Goal: Book appointment/travel/reservation

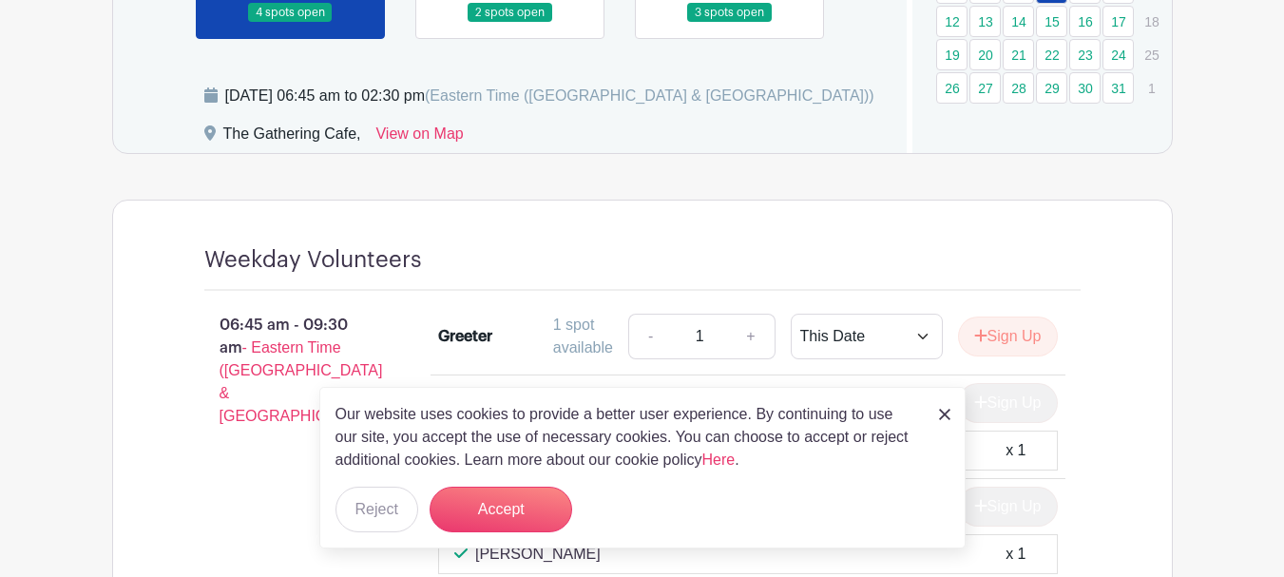
scroll to position [1330, 0]
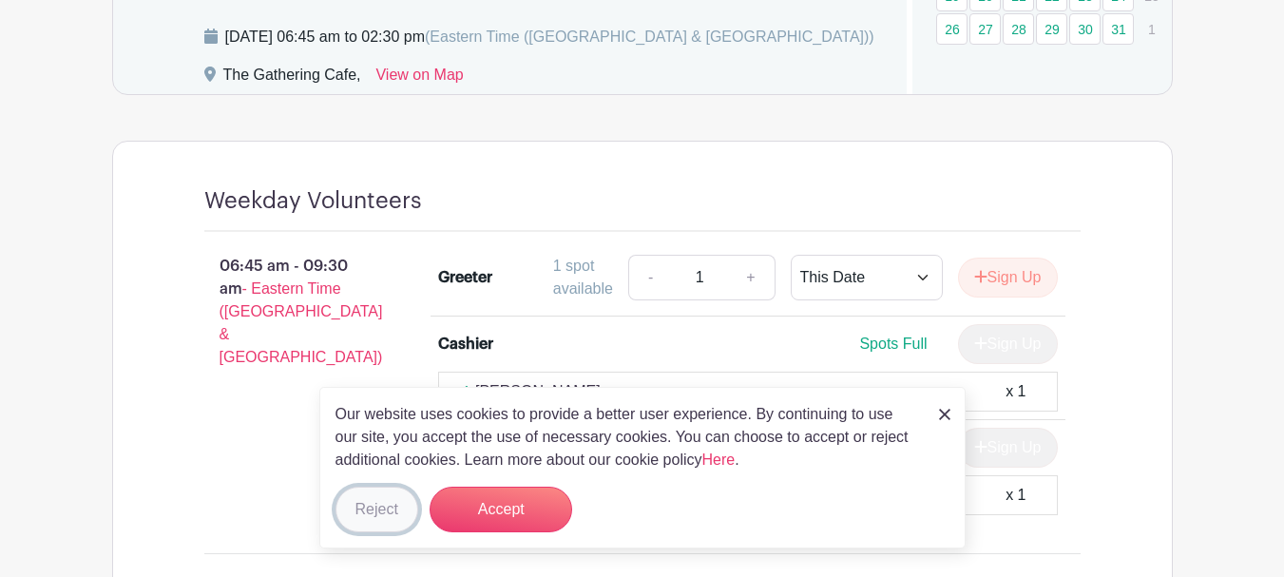
click at [392, 515] on button "Reject" at bounding box center [376, 509] width 83 height 46
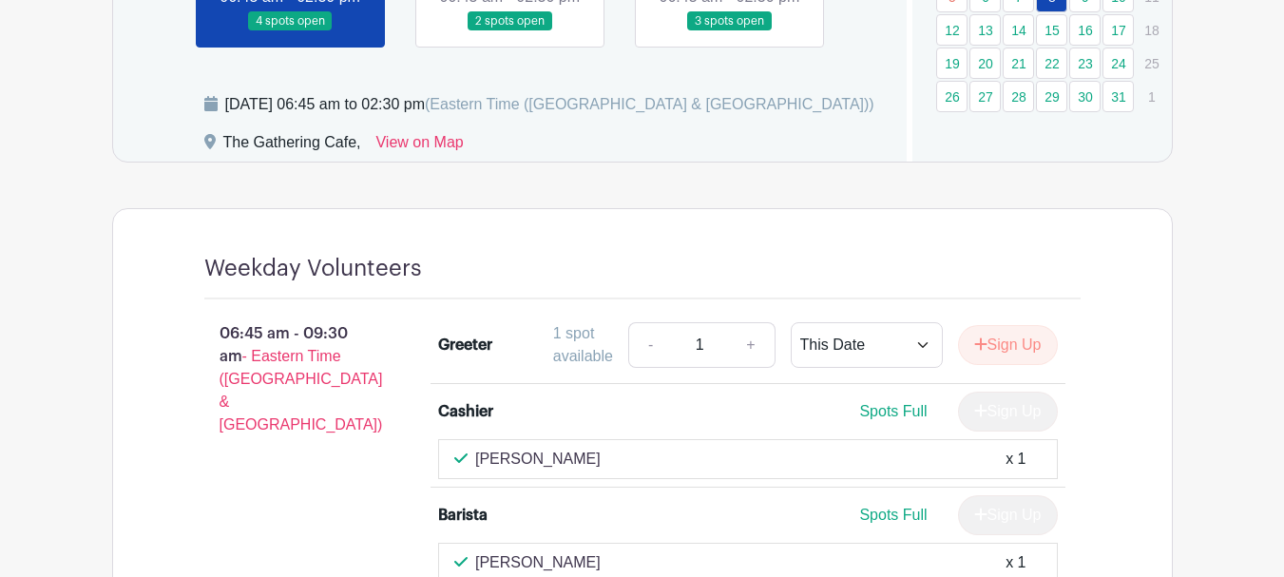
scroll to position [1235, 0]
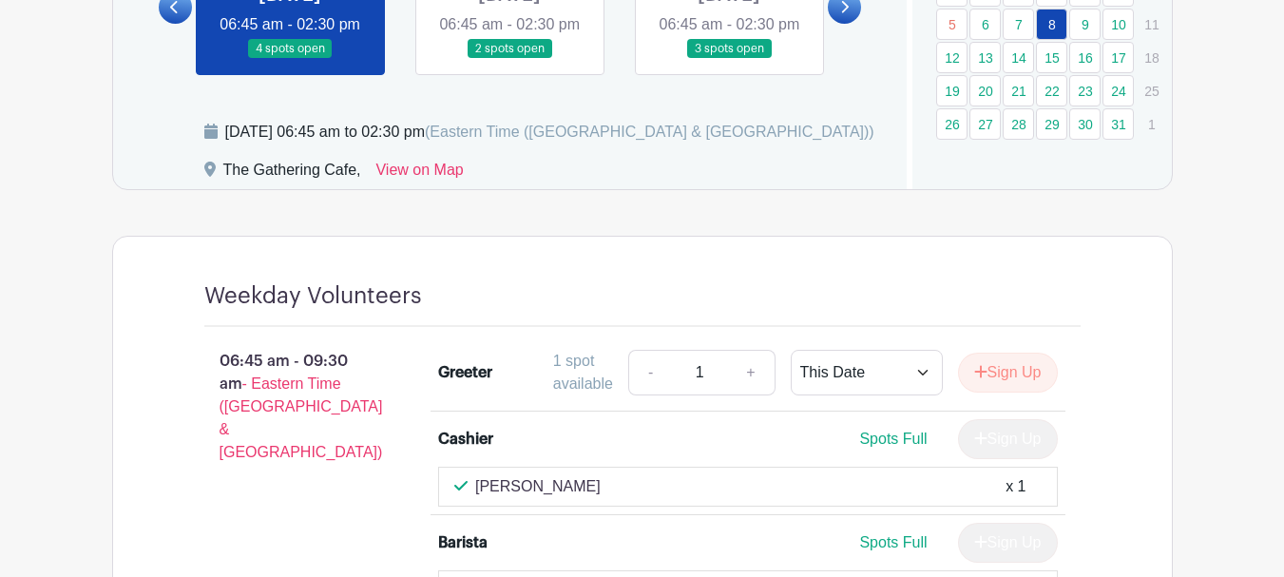
click at [509, 59] on link at bounding box center [509, 59] width 0 height 0
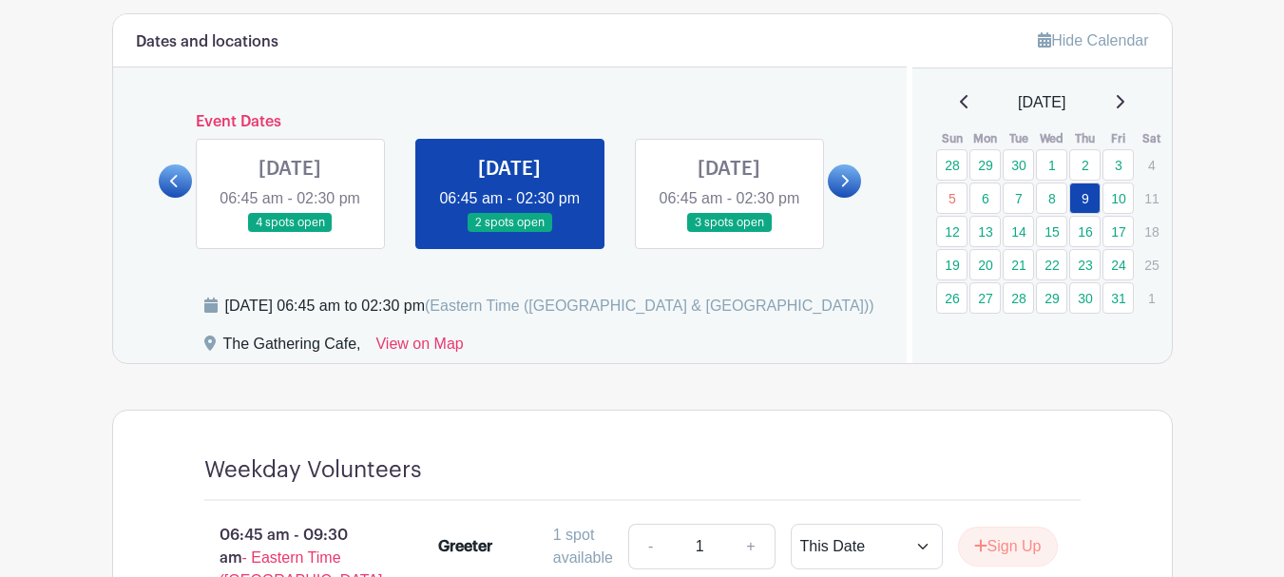
scroll to position [1045, 0]
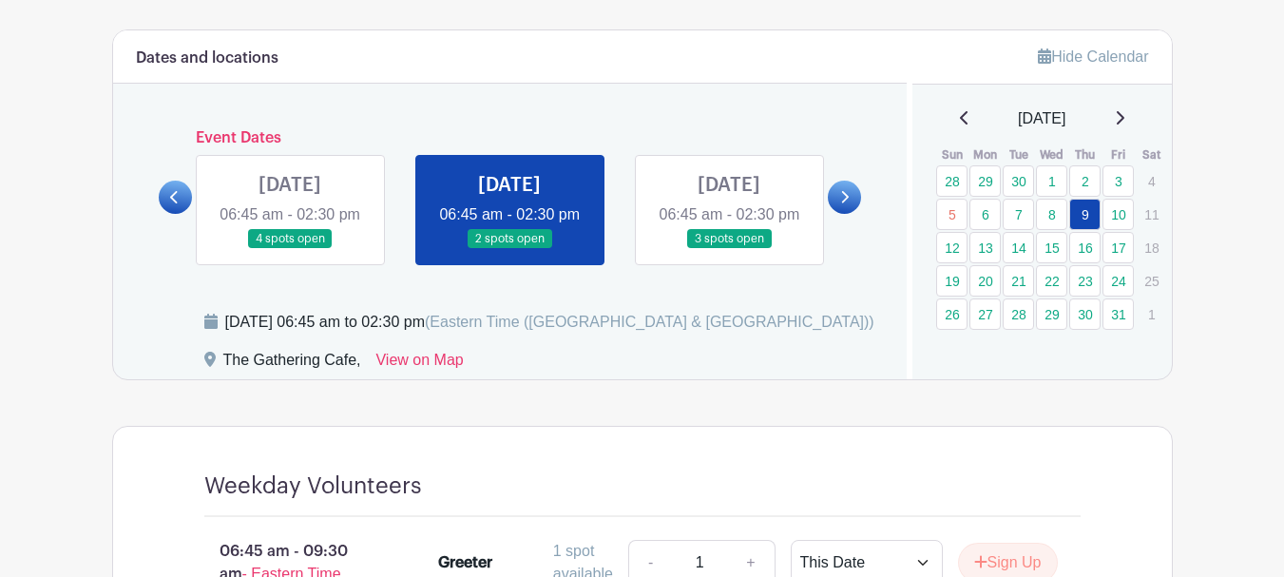
click at [729, 249] on link at bounding box center [729, 249] width 0 height 0
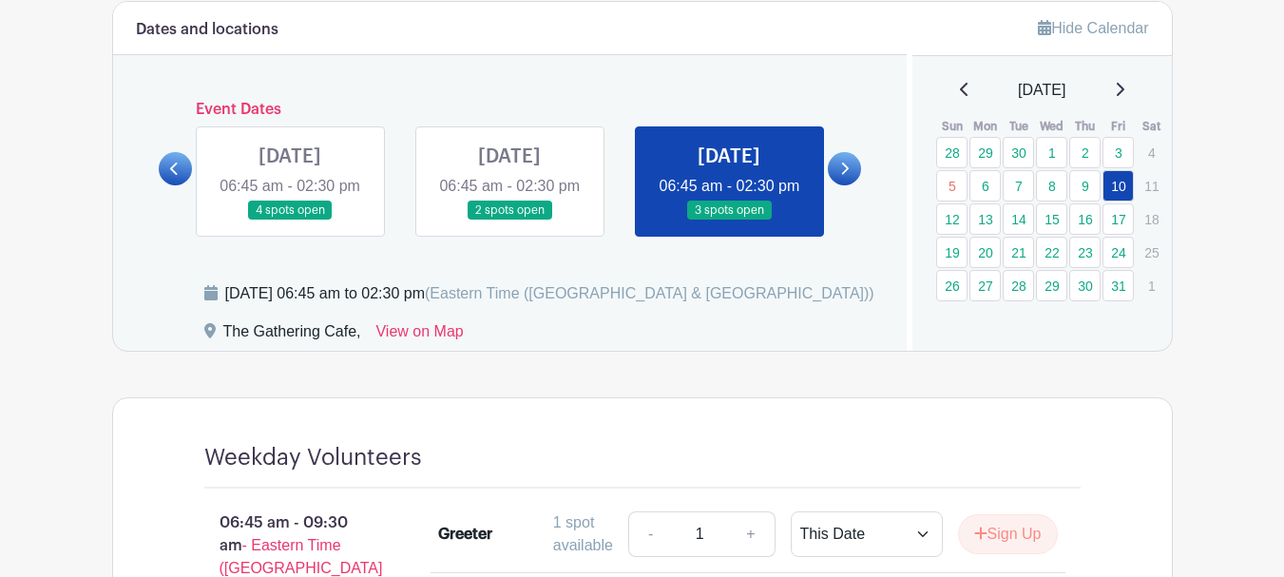
scroll to position [1045, 0]
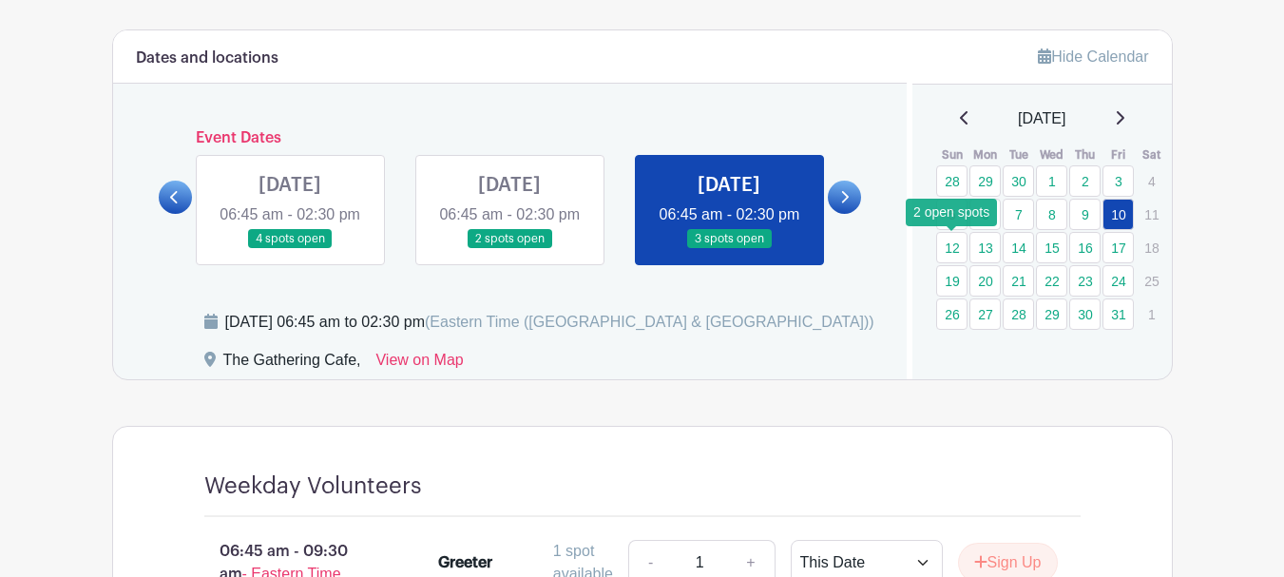
click at [963, 250] on link "12" at bounding box center [951, 247] width 31 height 31
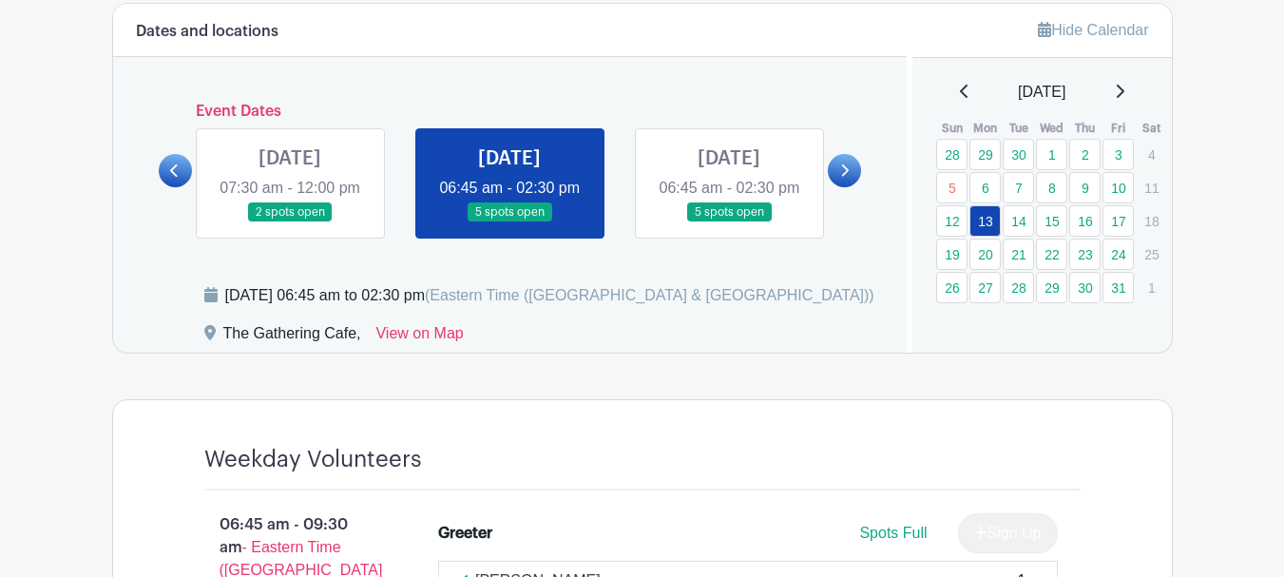
scroll to position [1045, 0]
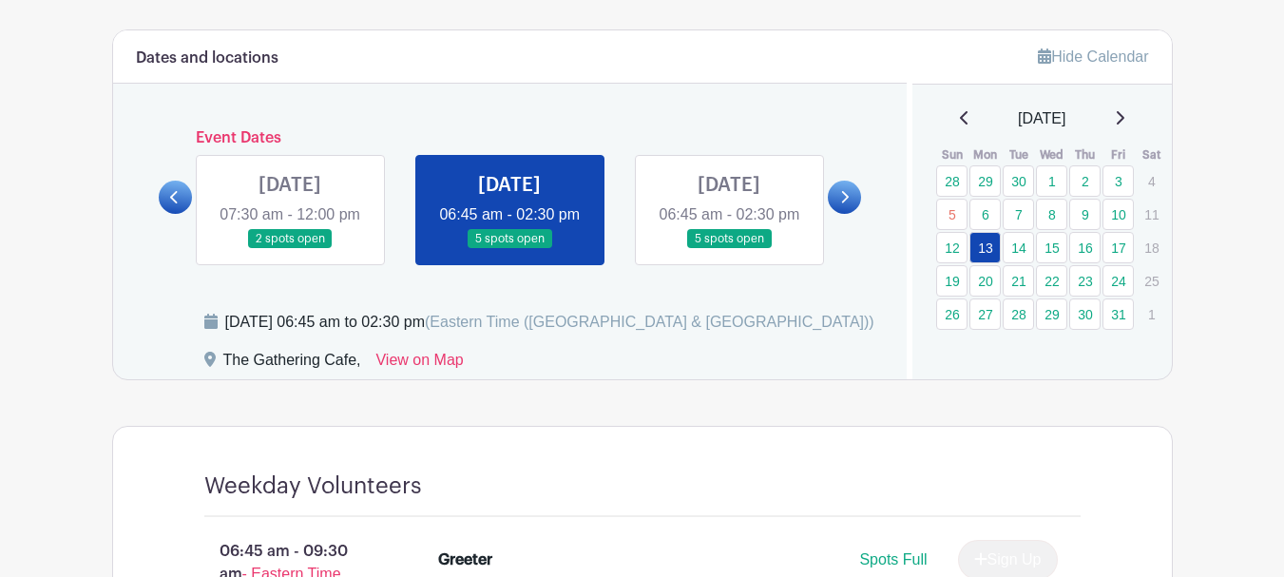
click at [729, 249] on link at bounding box center [729, 249] width 0 height 0
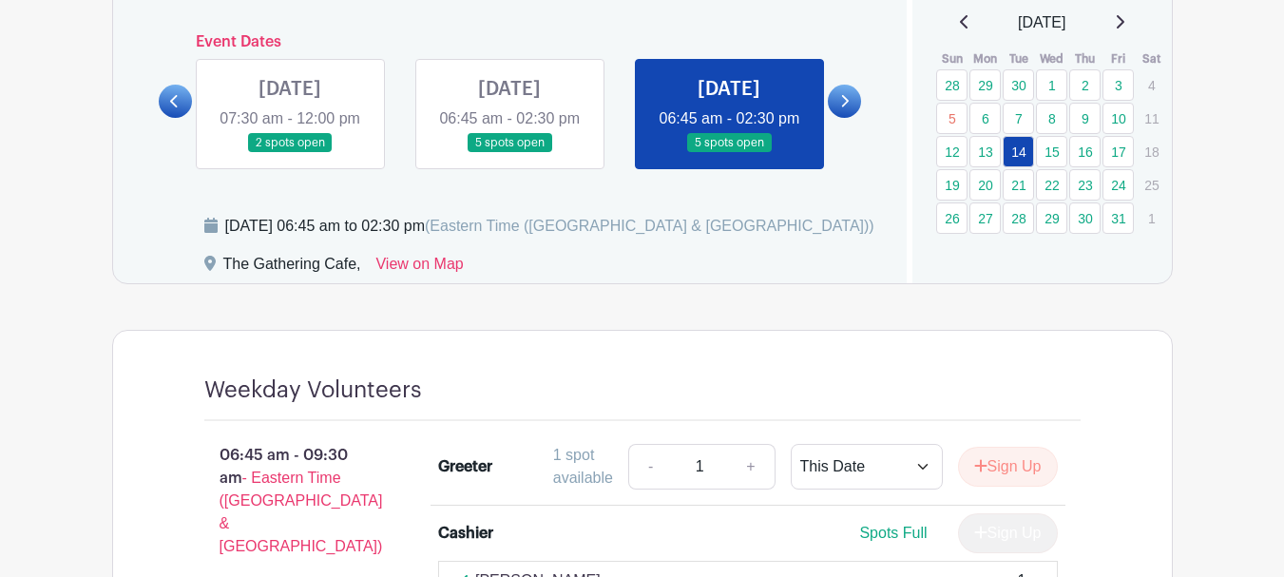
scroll to position [1140, 0]
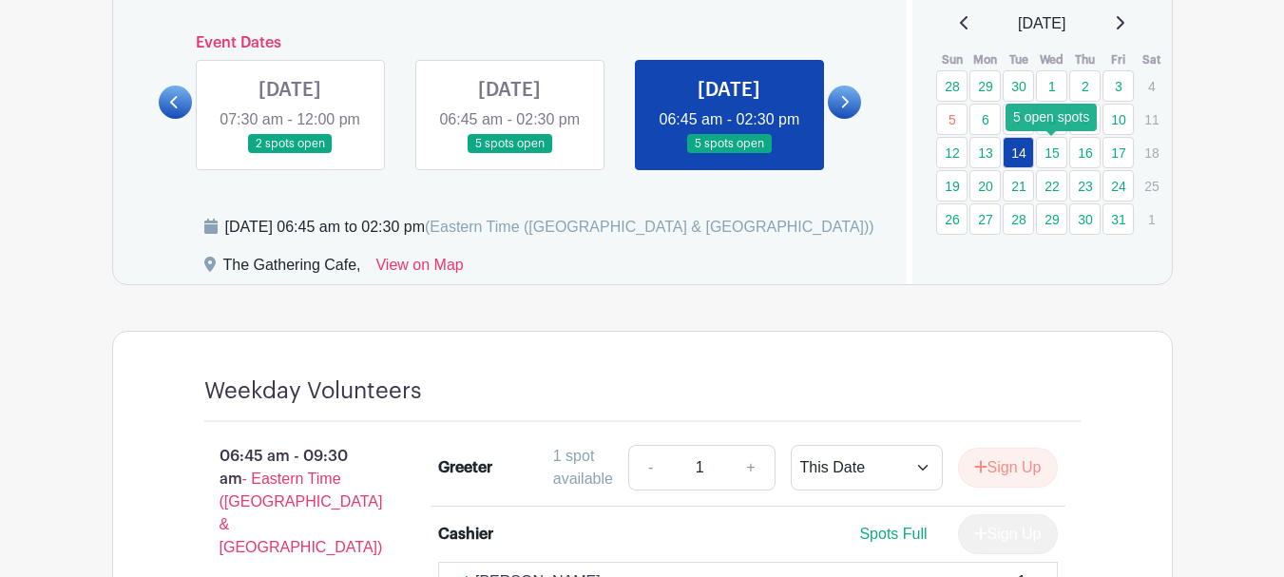
click at [1059, 152] on link "15" at bounding box center [1051, 152] width 31 height 31
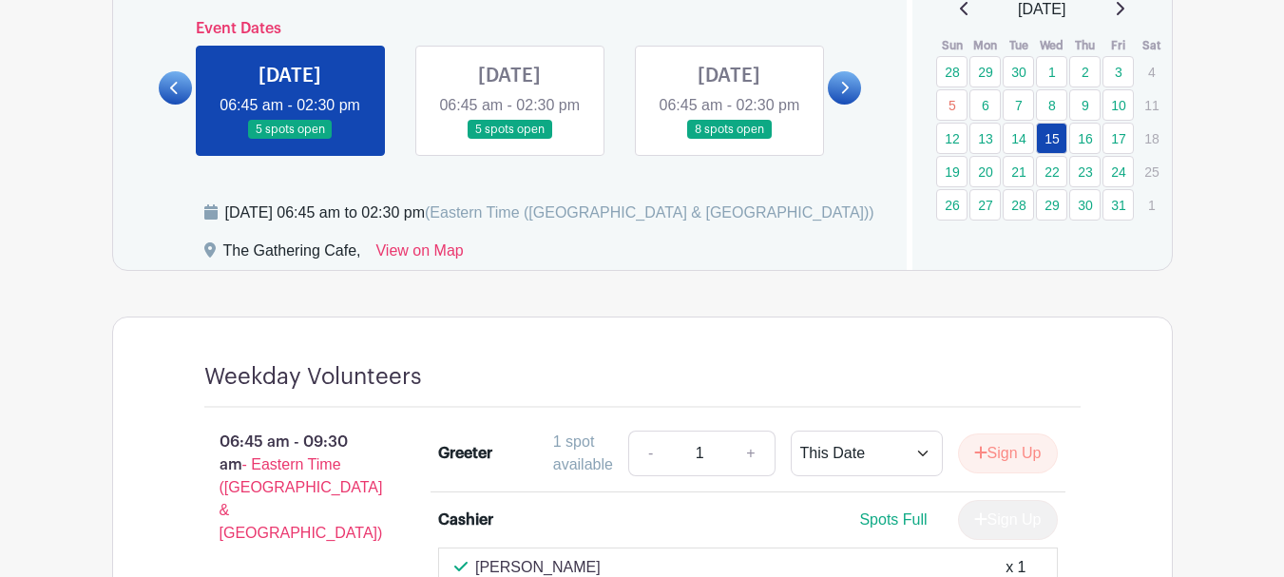
scroll to position [1140, 0]
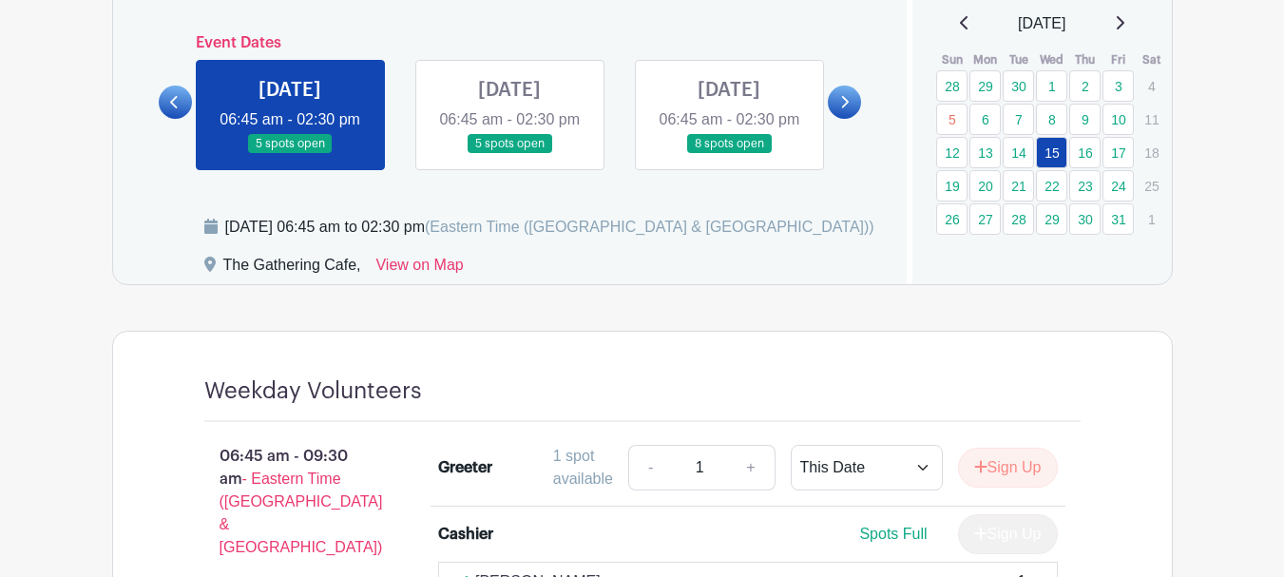
click at [509, 154] on link at bounding box center [509, 154] width 0 height 0
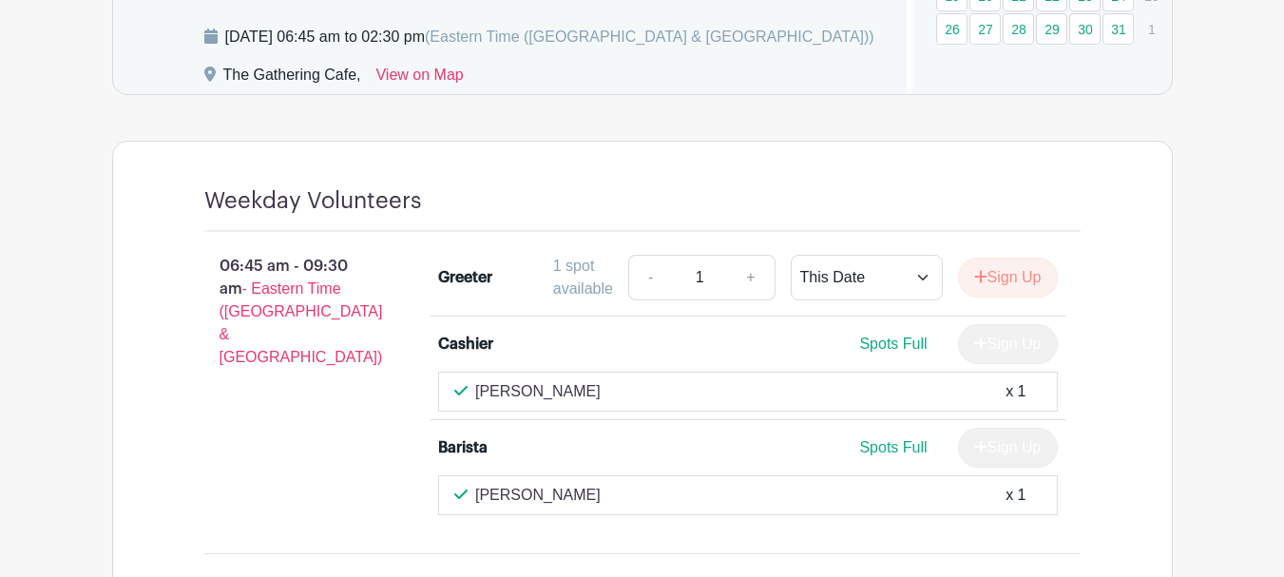
scroll to position [1045, 0]
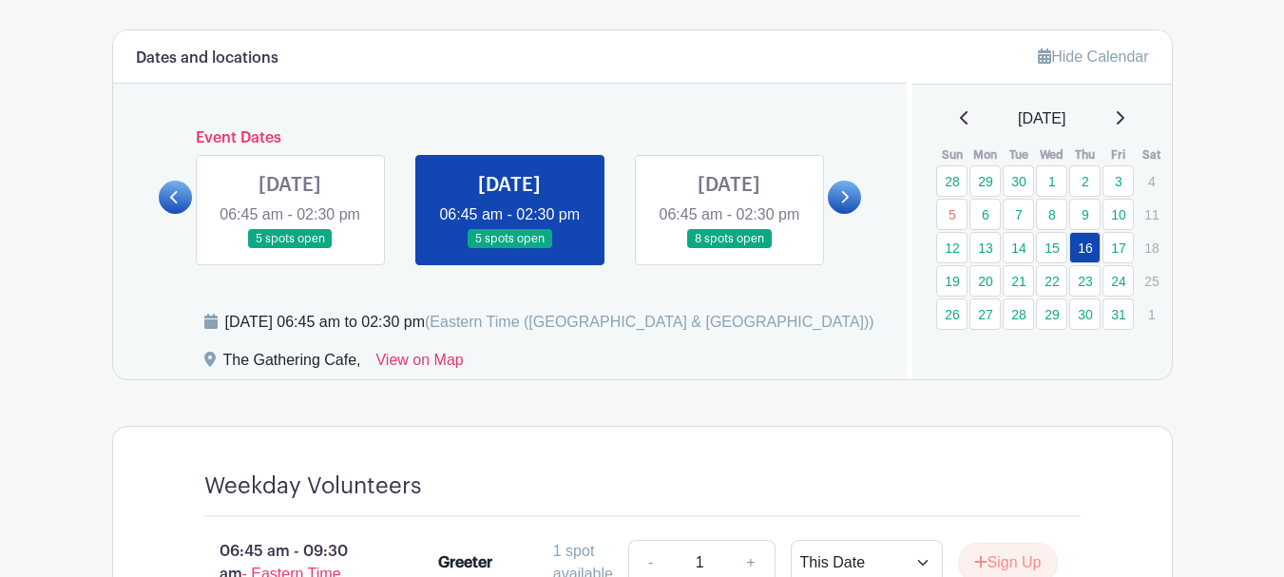
click at [729, 249] on link at bounding box center [729, 249] width 0 height 0
